Goal: Find specific page/section: Find specific page/section

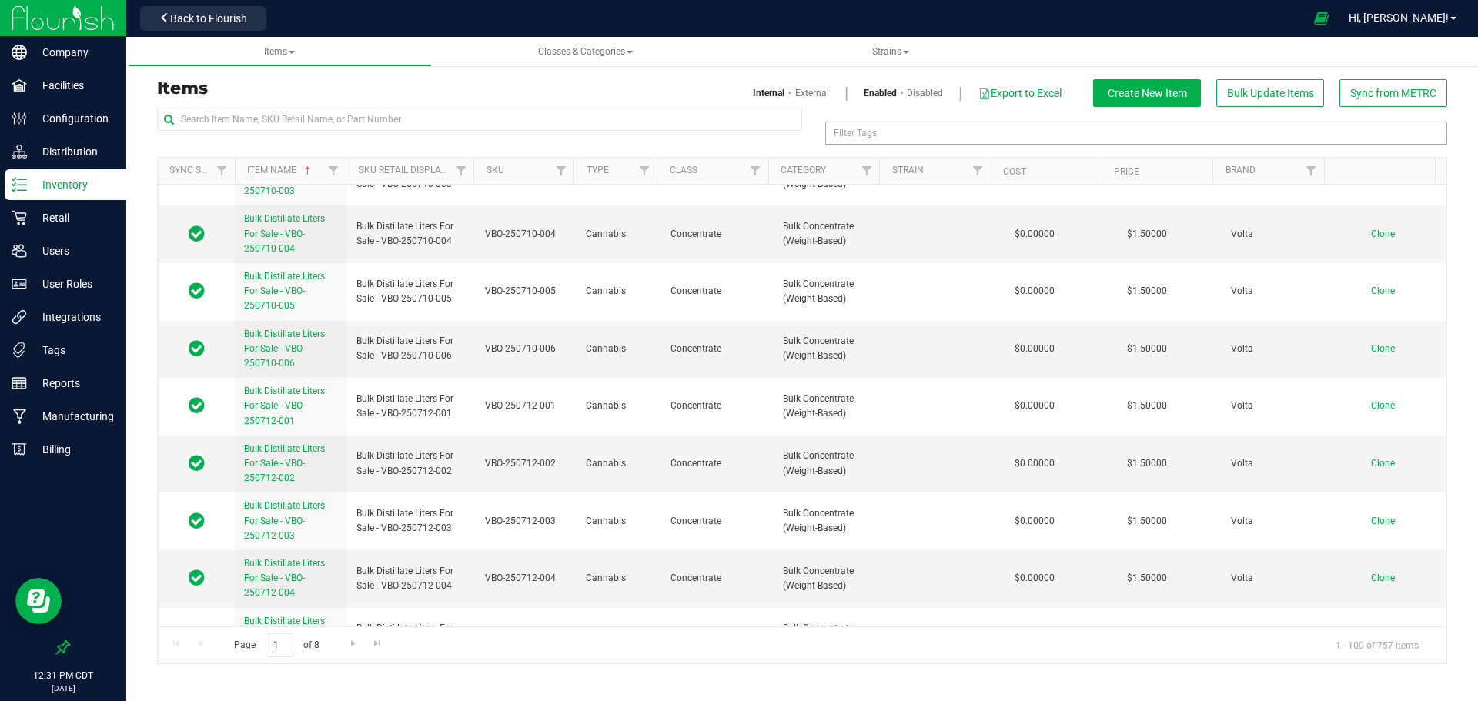
scroll to position [4490, 0]
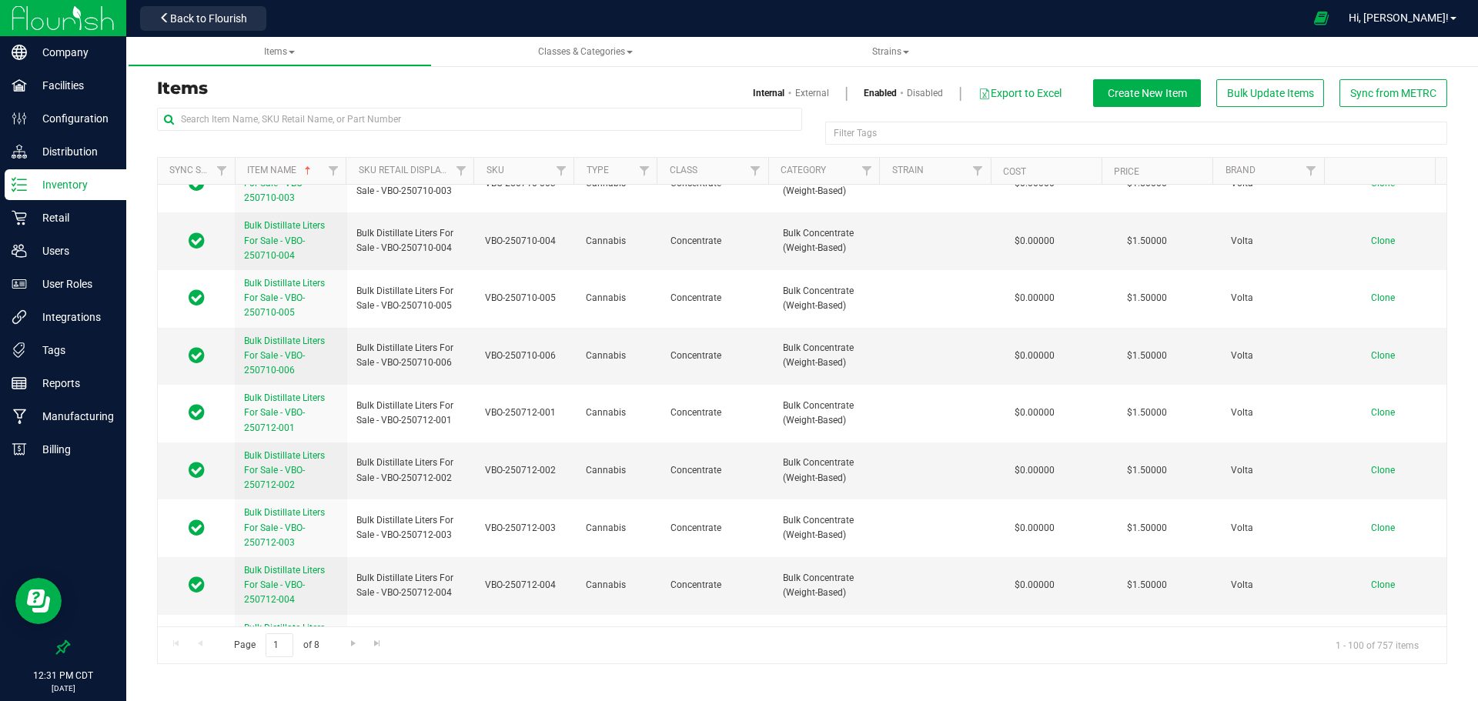
click at [875, 163] on div at bounding box center [878, 171] width 7 height 27
click at [863, 164] on link "Filter" at bounding box center [866, 171] width 25 height 26
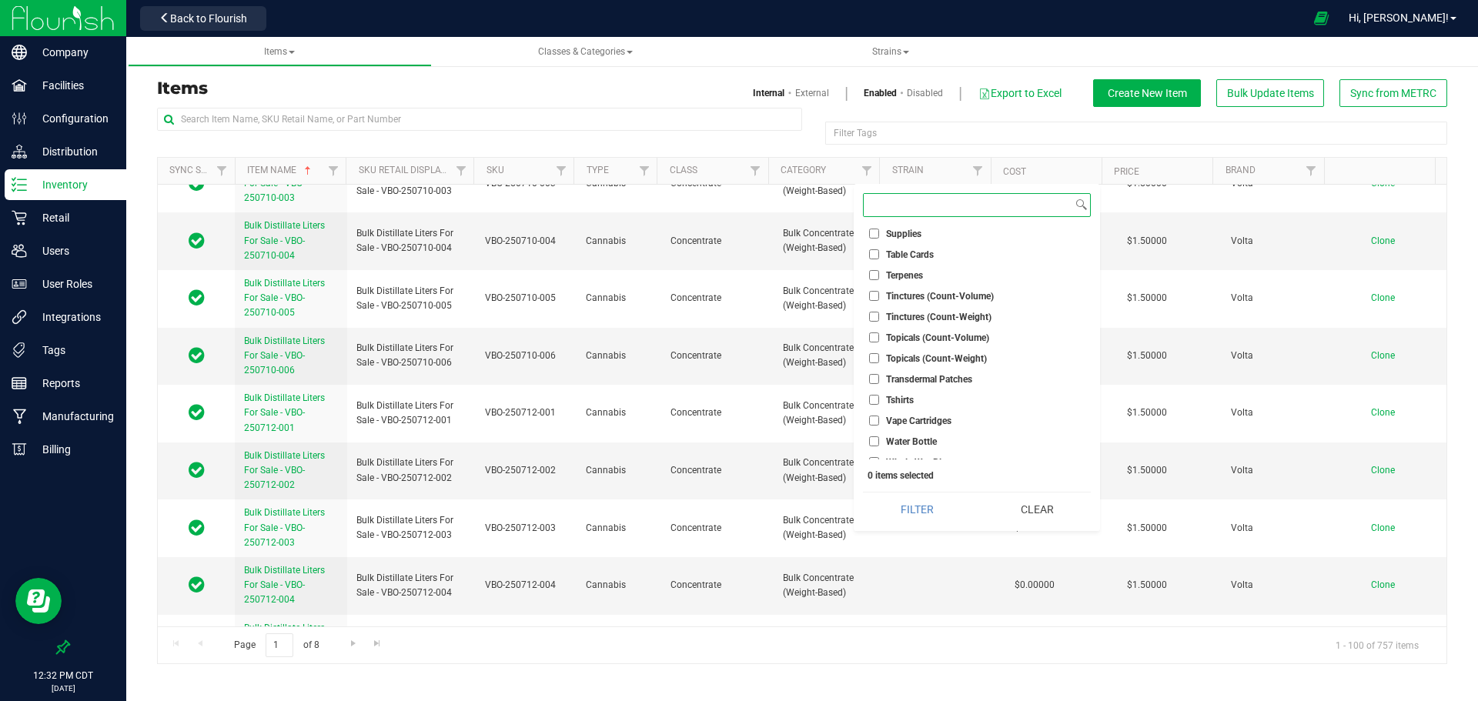
scroll to position [1272, 0]
click at [945, 406] on span "Vape Cartridges" at bounding box center [918, 410] width 65 height 9
click at [879, 405] on input "Vape Cartridges" at bounding box center [874, 410] width 10 height 10
checkbox input "true"
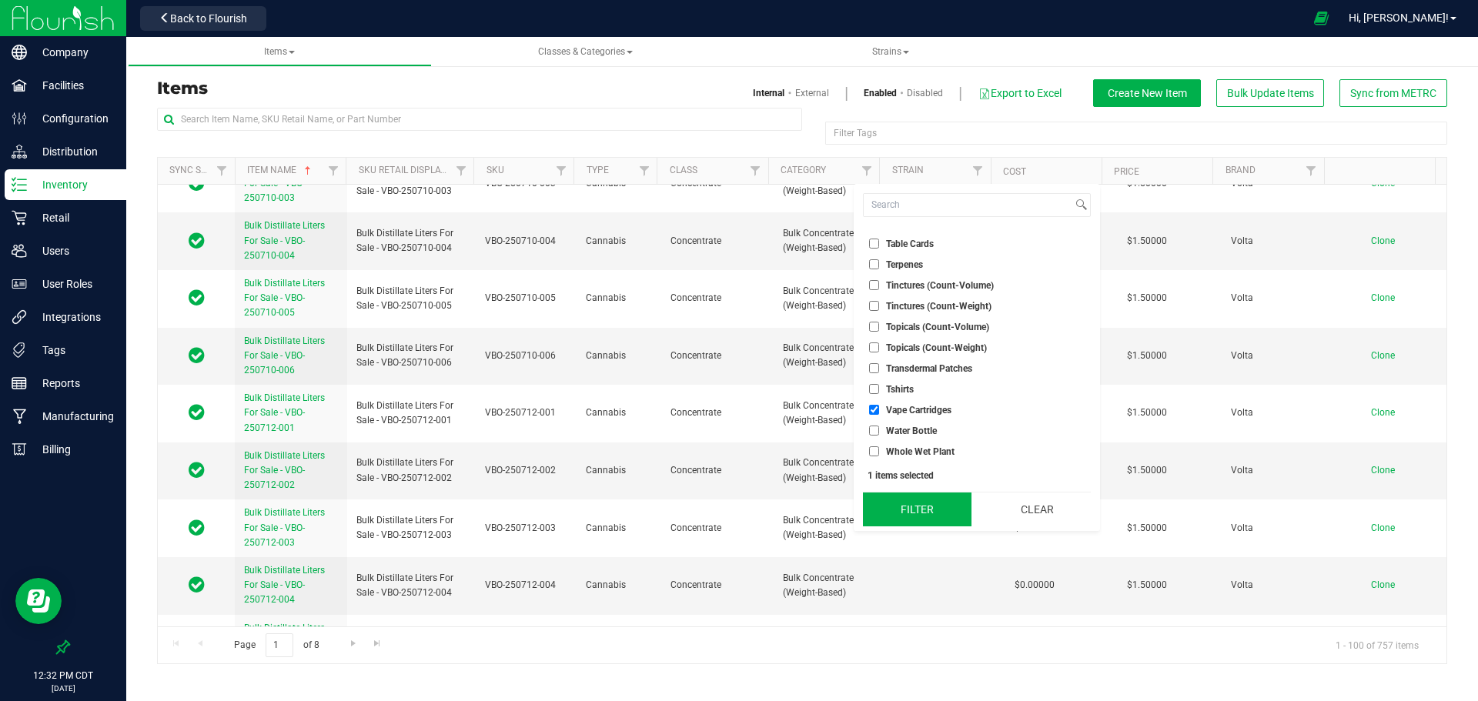
click at [938, 503] on button "Filter" at bounding box center [917, 510] width 109 height 34
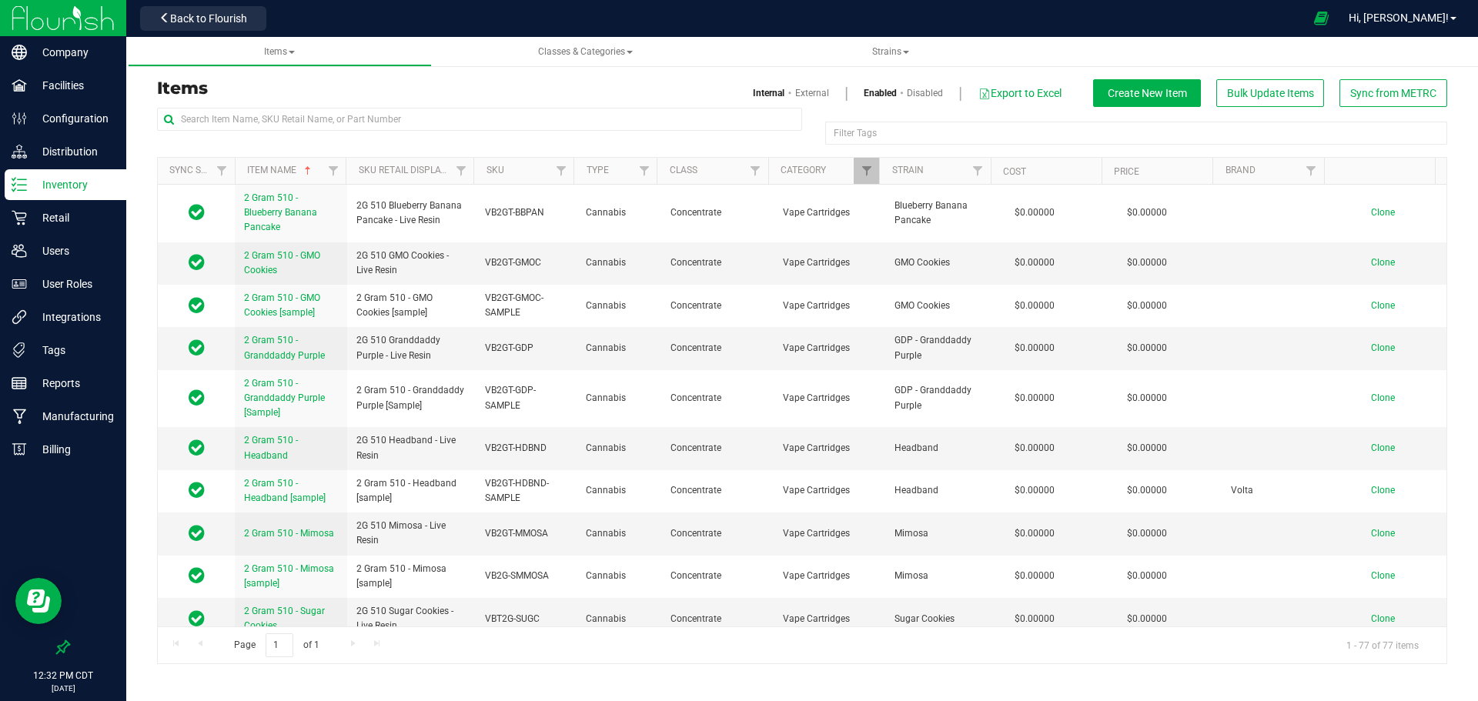
scroll to position [308, 0]
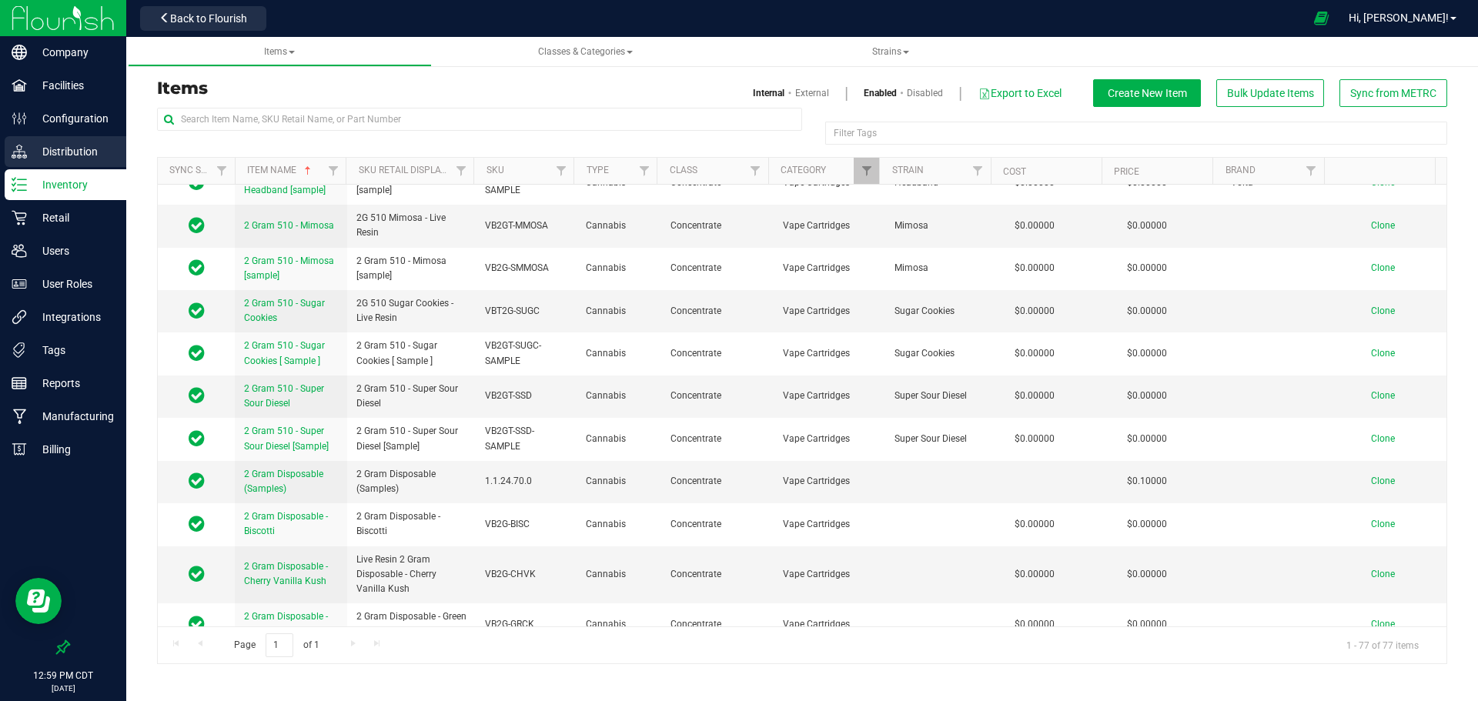
click at [83, 152] on p "Distribution" at bounding box center [73, 151] width 92 height 18
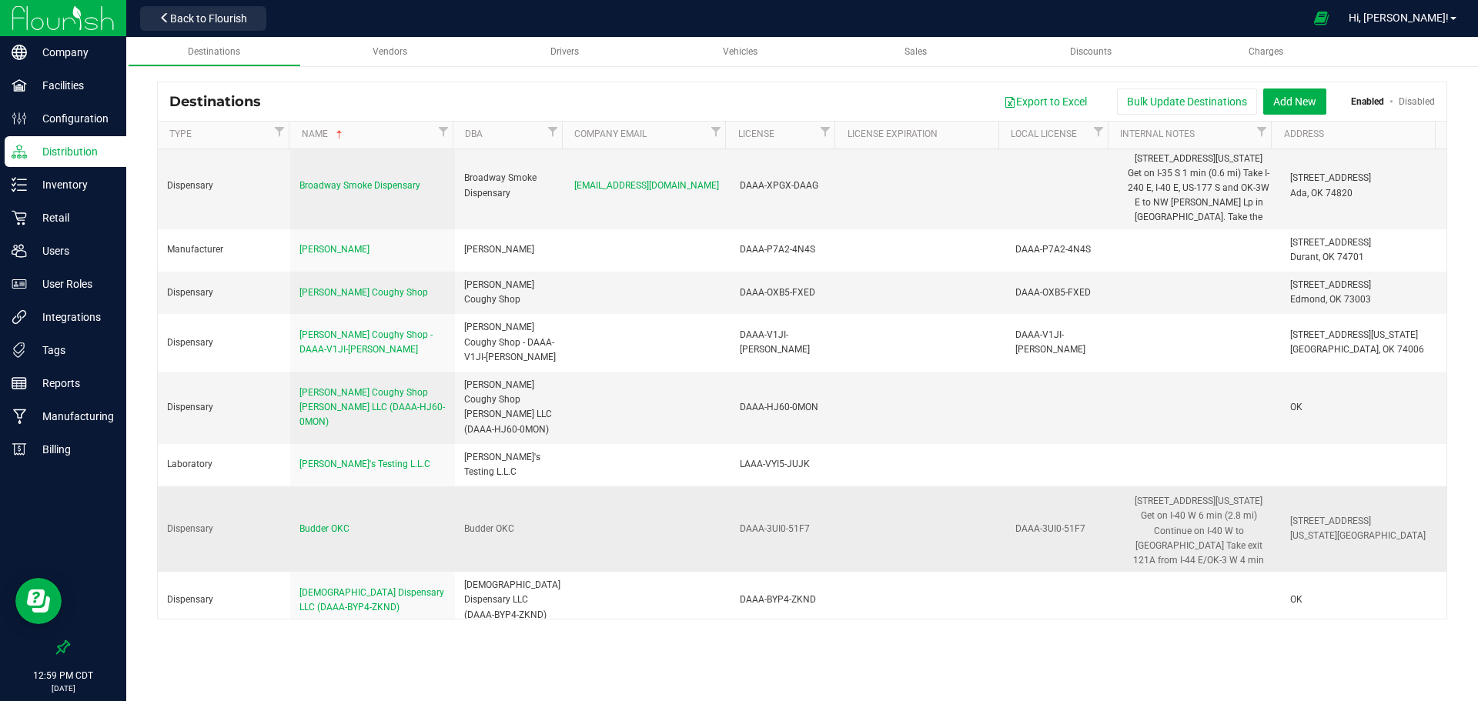
scroll to position [3285, 0]
click at [88, 119] on p "Configuration" at bounding box center [73, 118] width 92 height 18
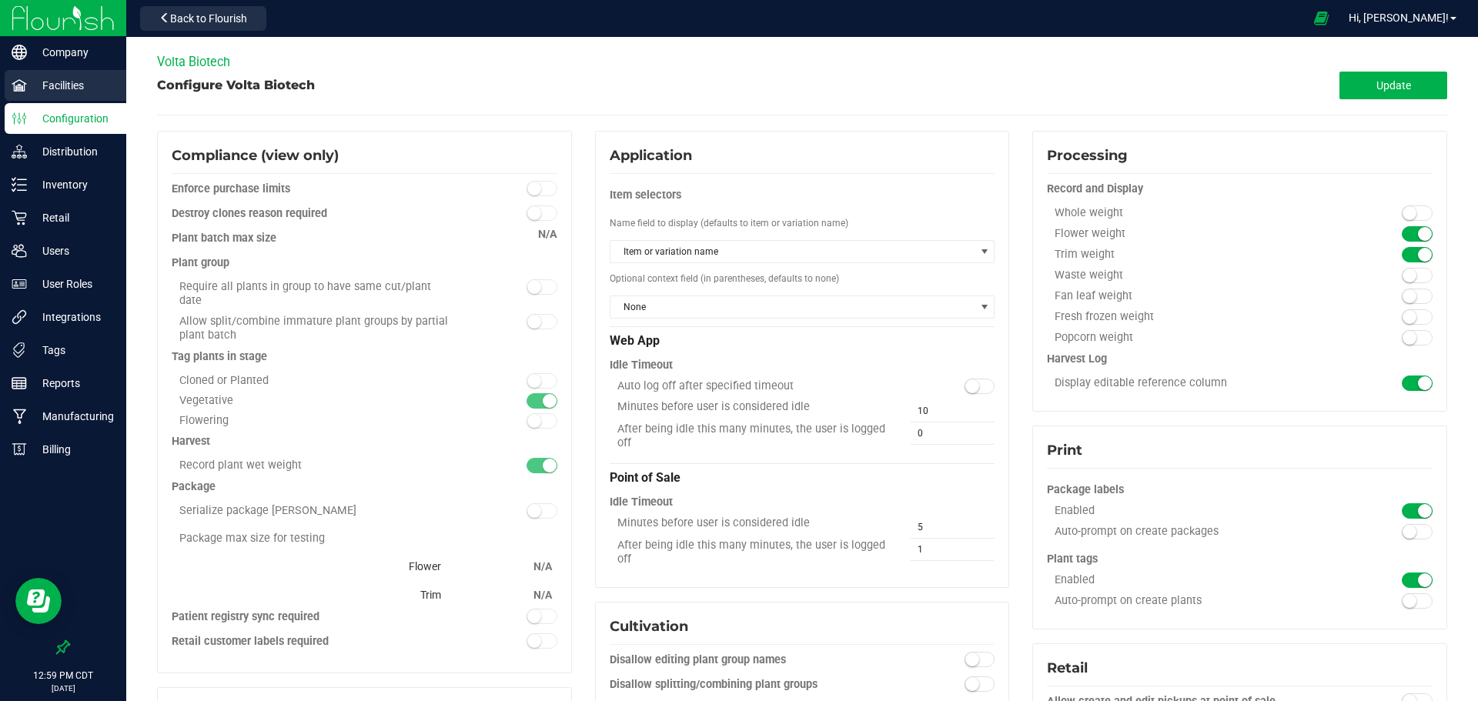
click at [81, 85] on p "Facilities" at bounding box center [73, 85] width 92 height 18
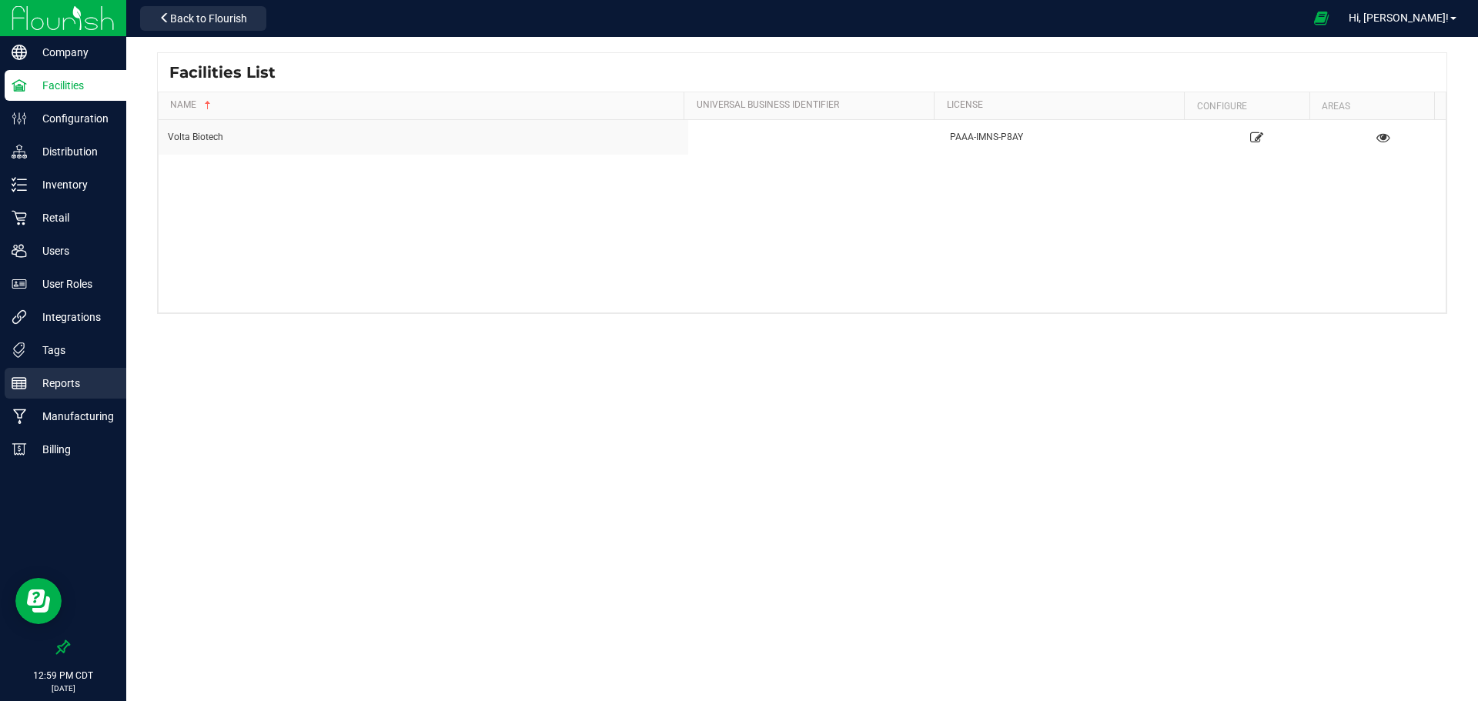
click at [77, 383] on p "Reports" at bounding box center [73, 383] width 92 height 18
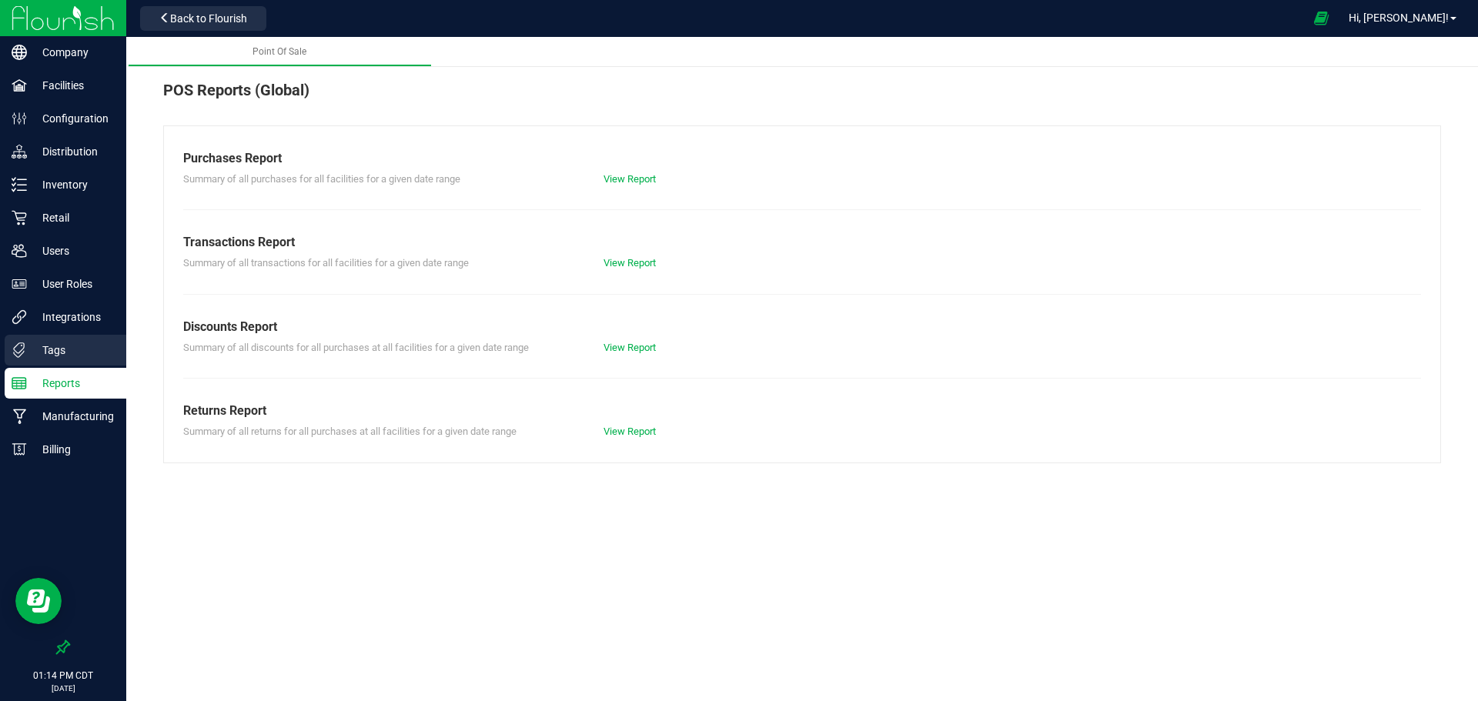
click at [77, 352] on p "Tags" at bounding box center [73, 350] width 92 height 18
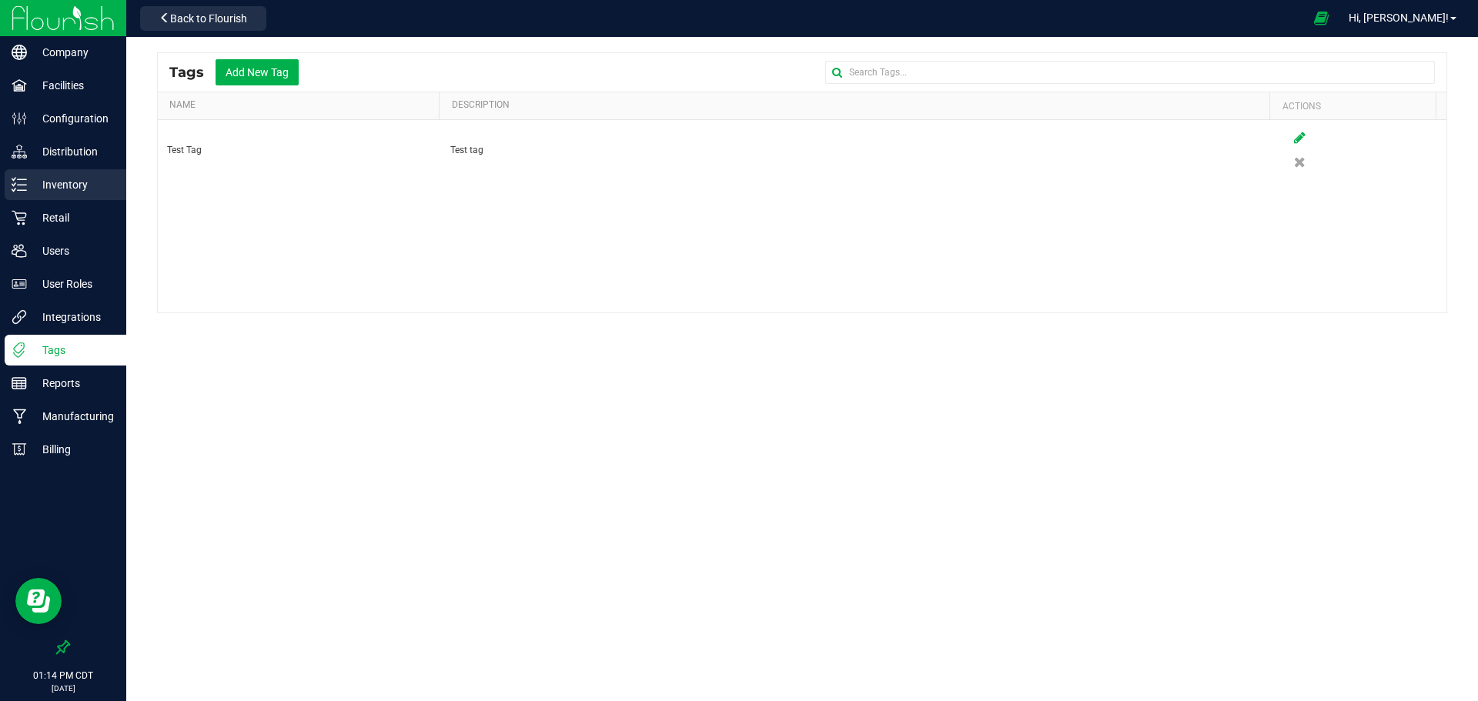
click at [67, 188] on p "Inventory" at bounding box center [73, 185] width 92 height 18
